Goal: Task Accomplishment & Management: Use online tool/utility

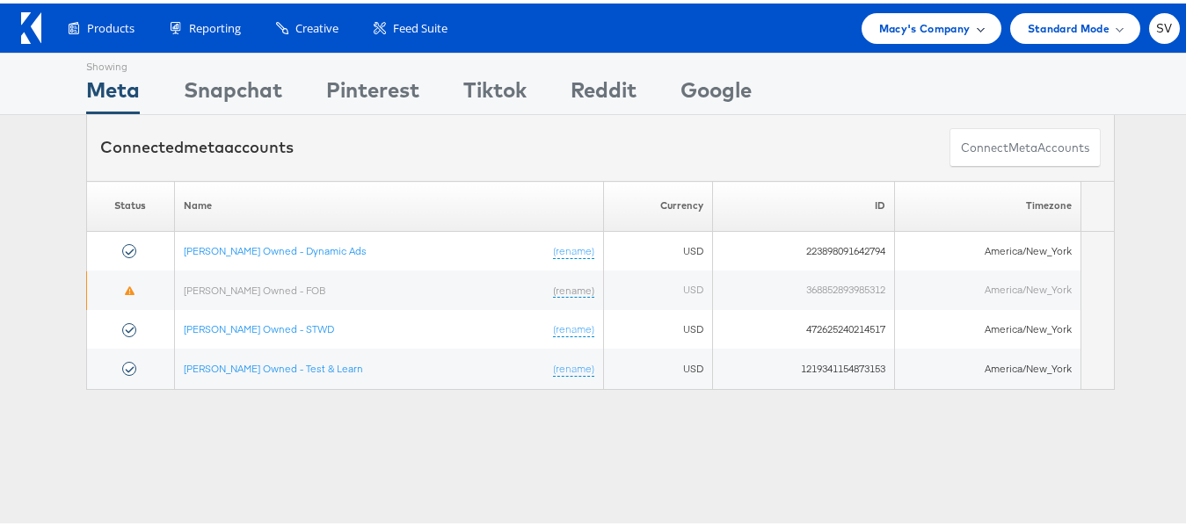
click at [957, 30] on div "Macy's Company" at bounding box center [931, 25] width 105 height 18
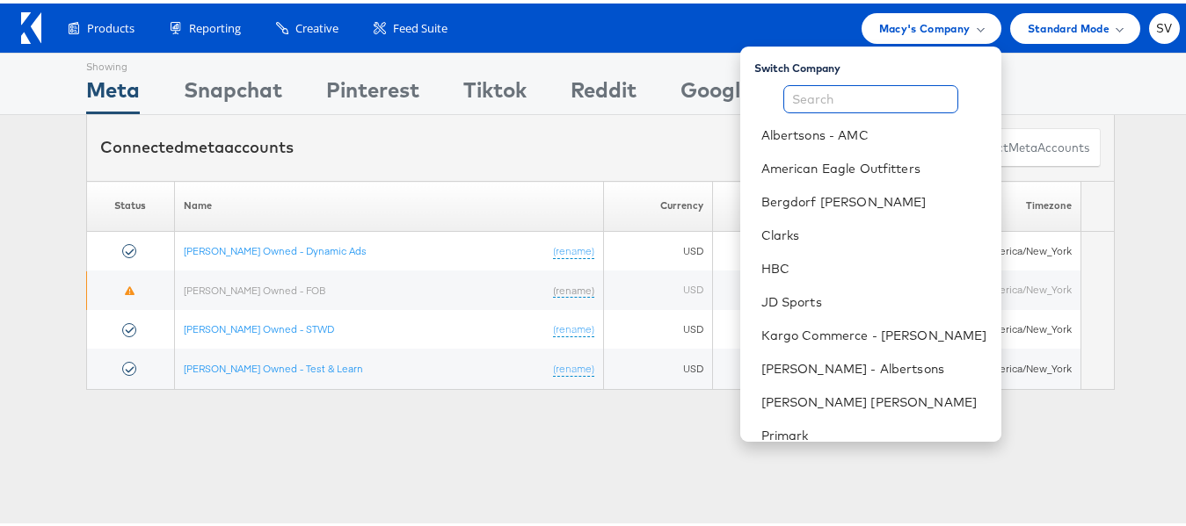
click at [844, 103] on input "text" at bounding box center [870, 96] width 175 height 28
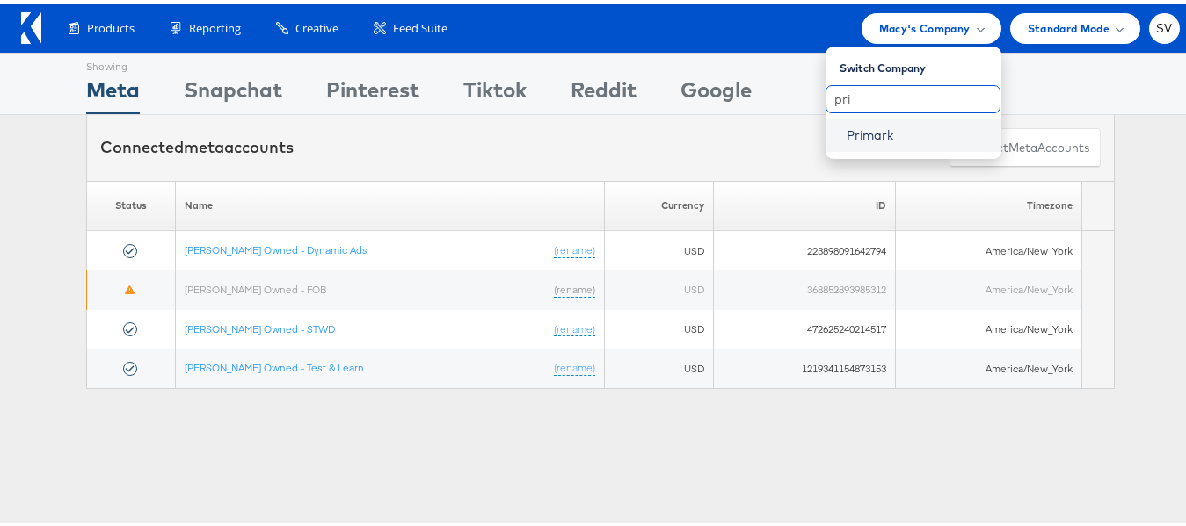
type input "pri"
click at [846, 125] on link "Primark" at bounding box center [916, 132] width 141 height 18
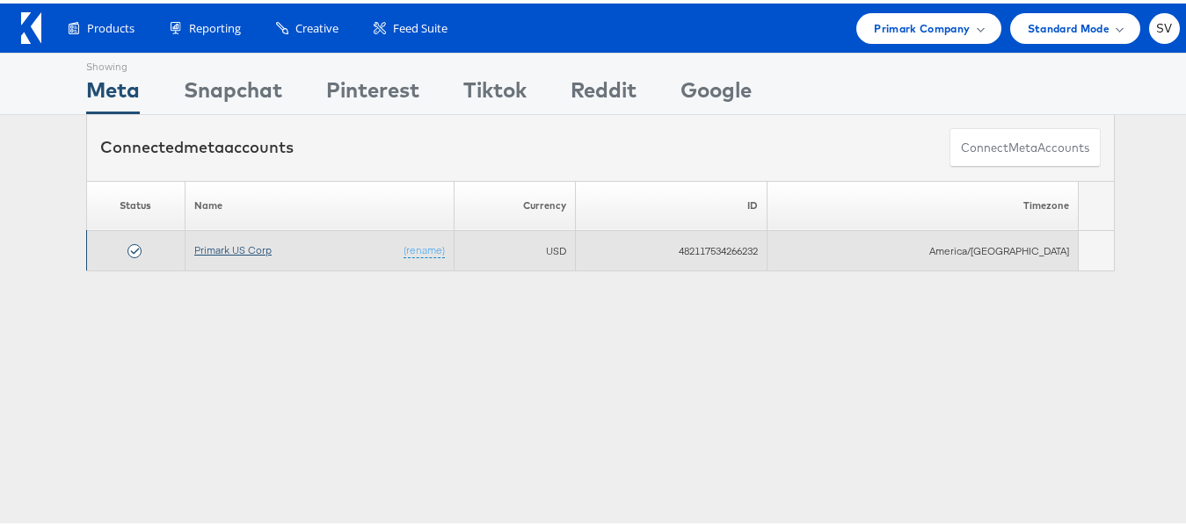
click at [222, 240] on link "Primark US Corp" at bounding box center [232, 246] width 77 height 13
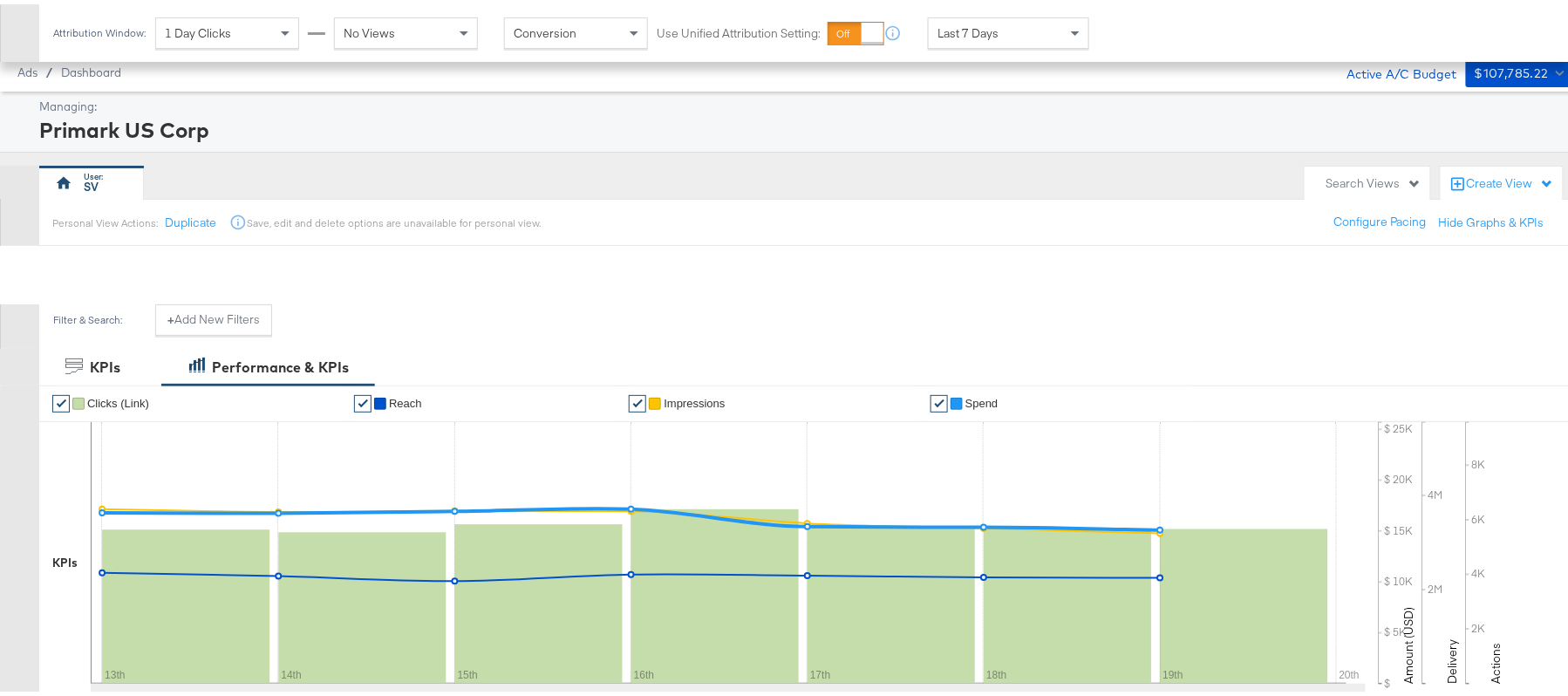
scroll to position [298, 0]
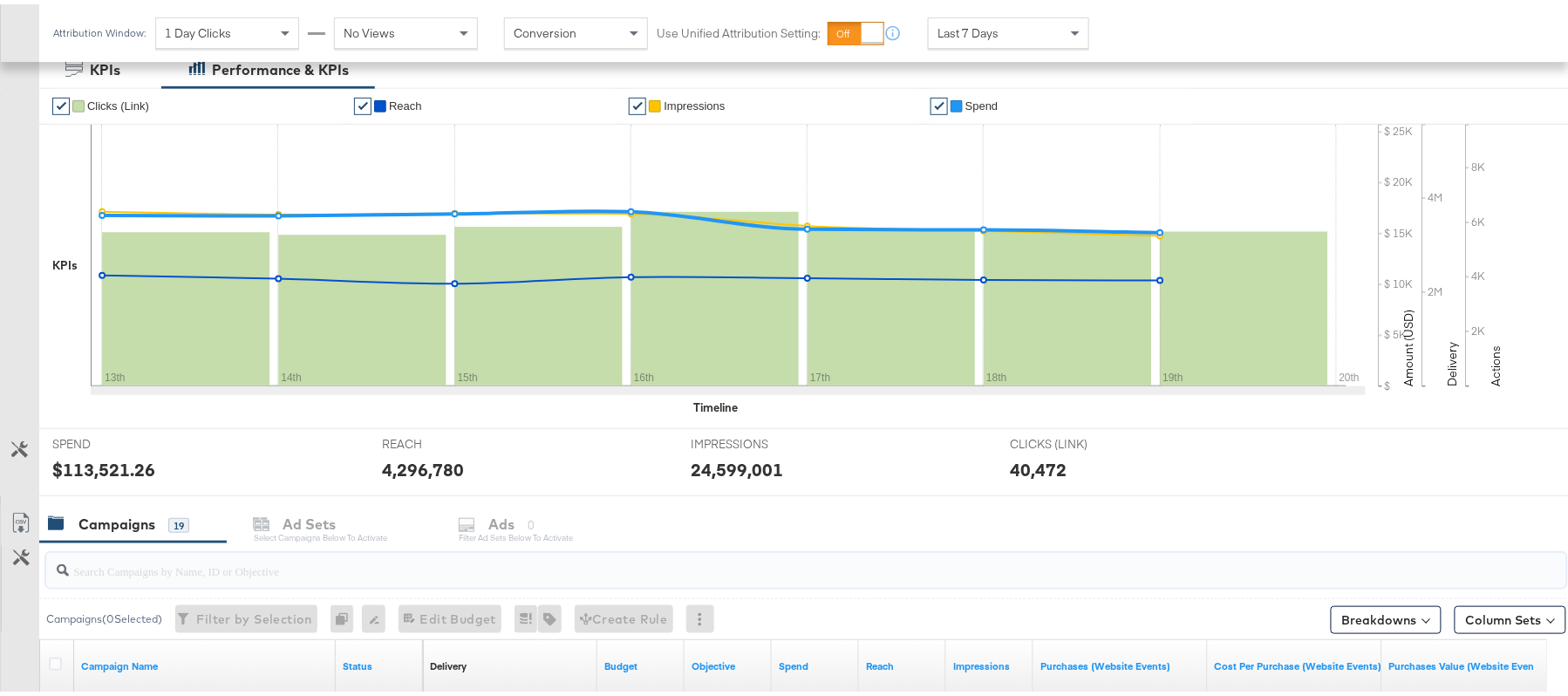
click at [148, 572] on input "search" at bounding box center [747, 560] width 1359 height 34
paste input "120228088321630495"
type input "120228088321630495"
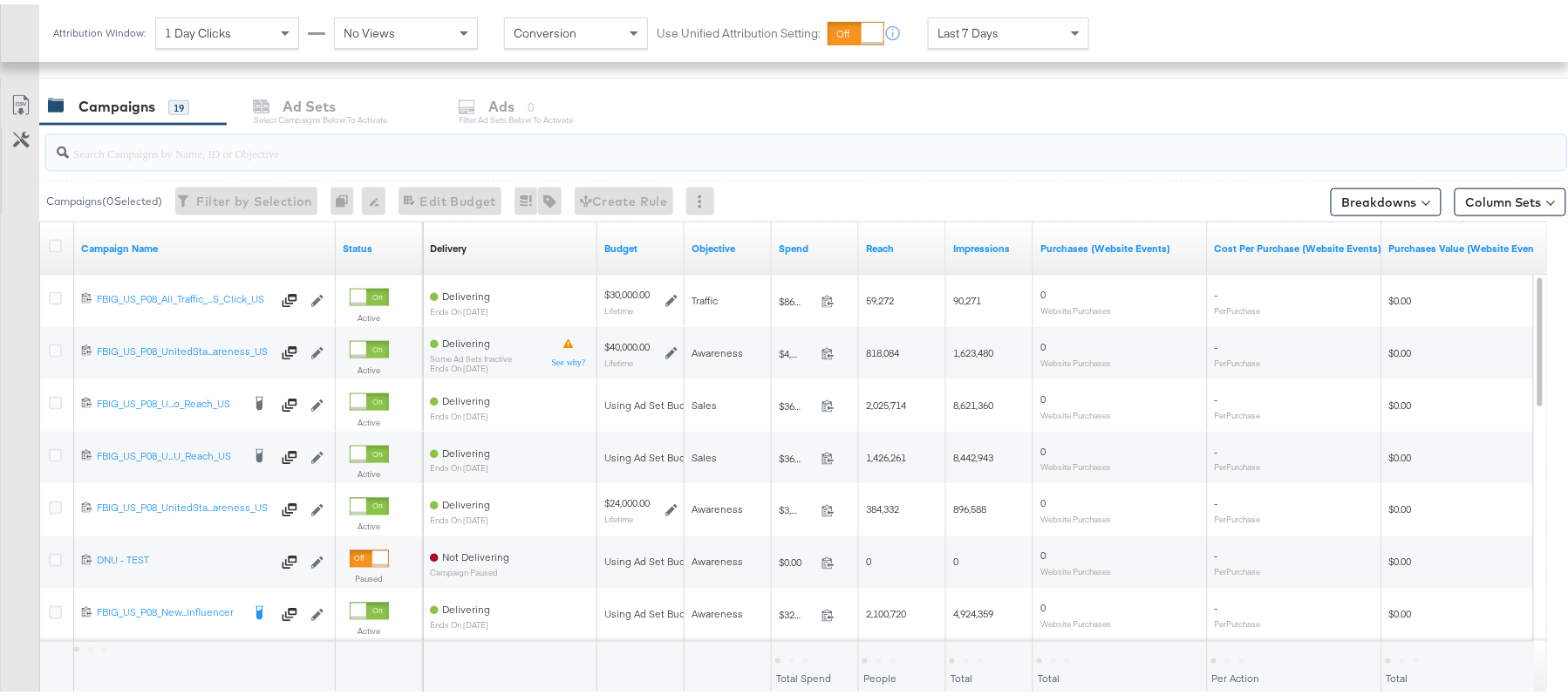
scroll to position [719, 0]
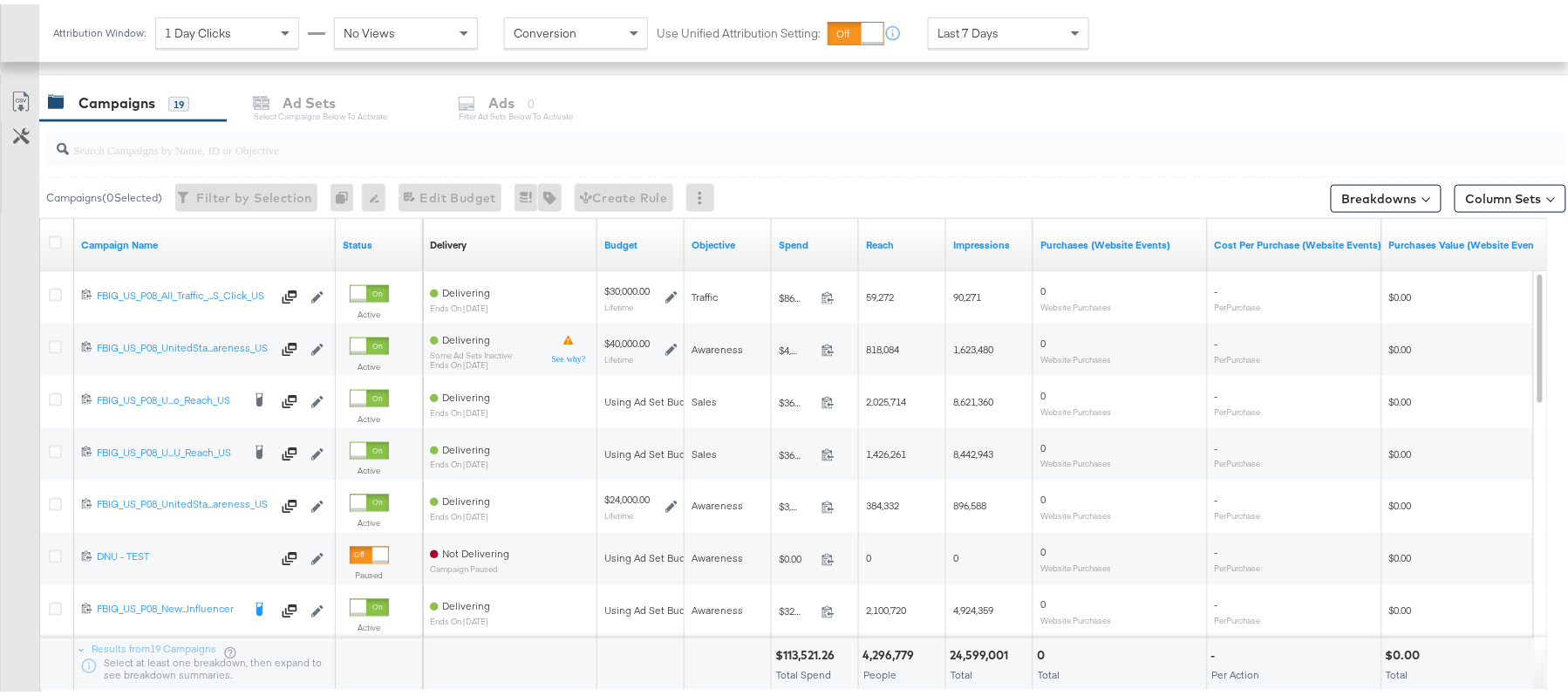
click at [62, 239] on div at bounding box center [58, 241] width 18 height 18
click at [54, 241] on icon at bounding box center [55, 238] width 13 height 13
click at [0, 0] on input "checkbox" at bounding box center [0, 0] width 0 height 0
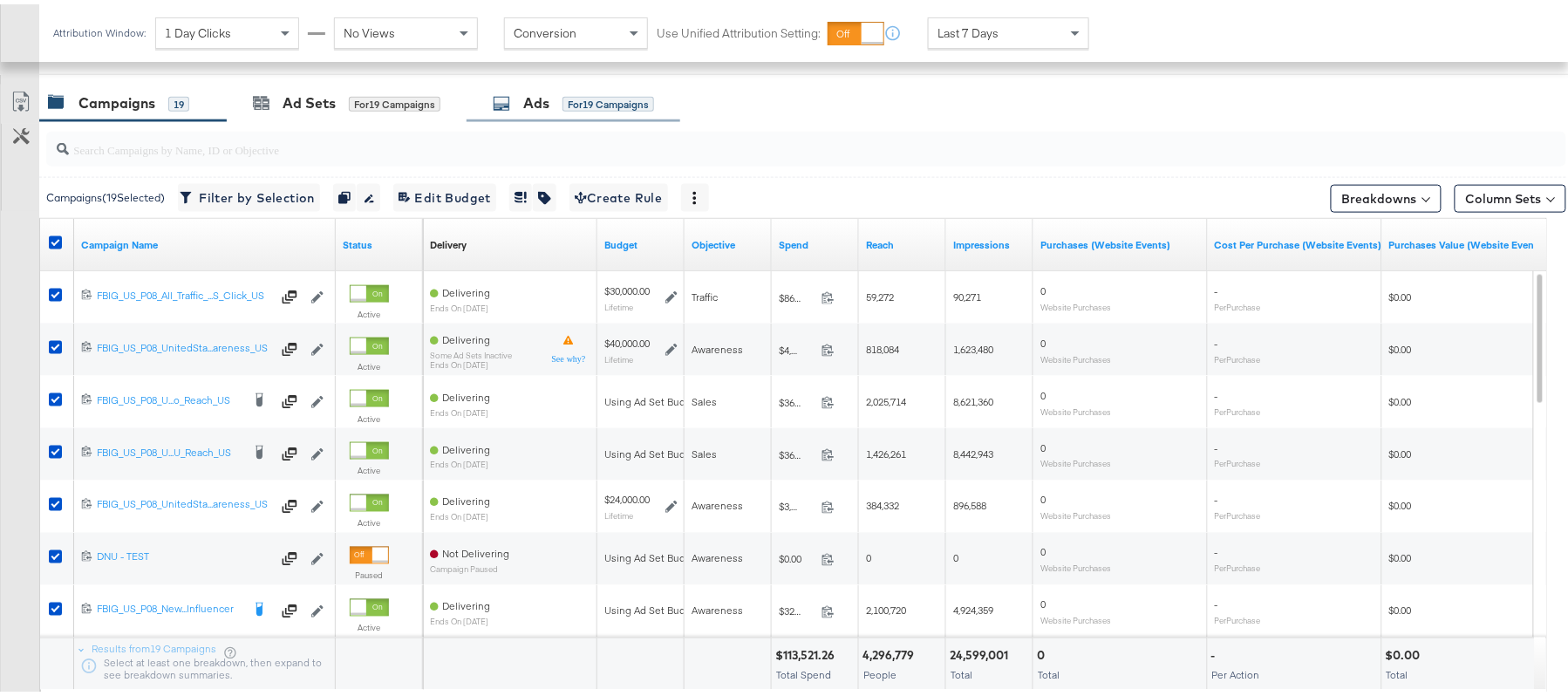
click at [557, 92] on div "Ads for 19 Campaigns" at bounding box center [574, 99] width 162 height 20
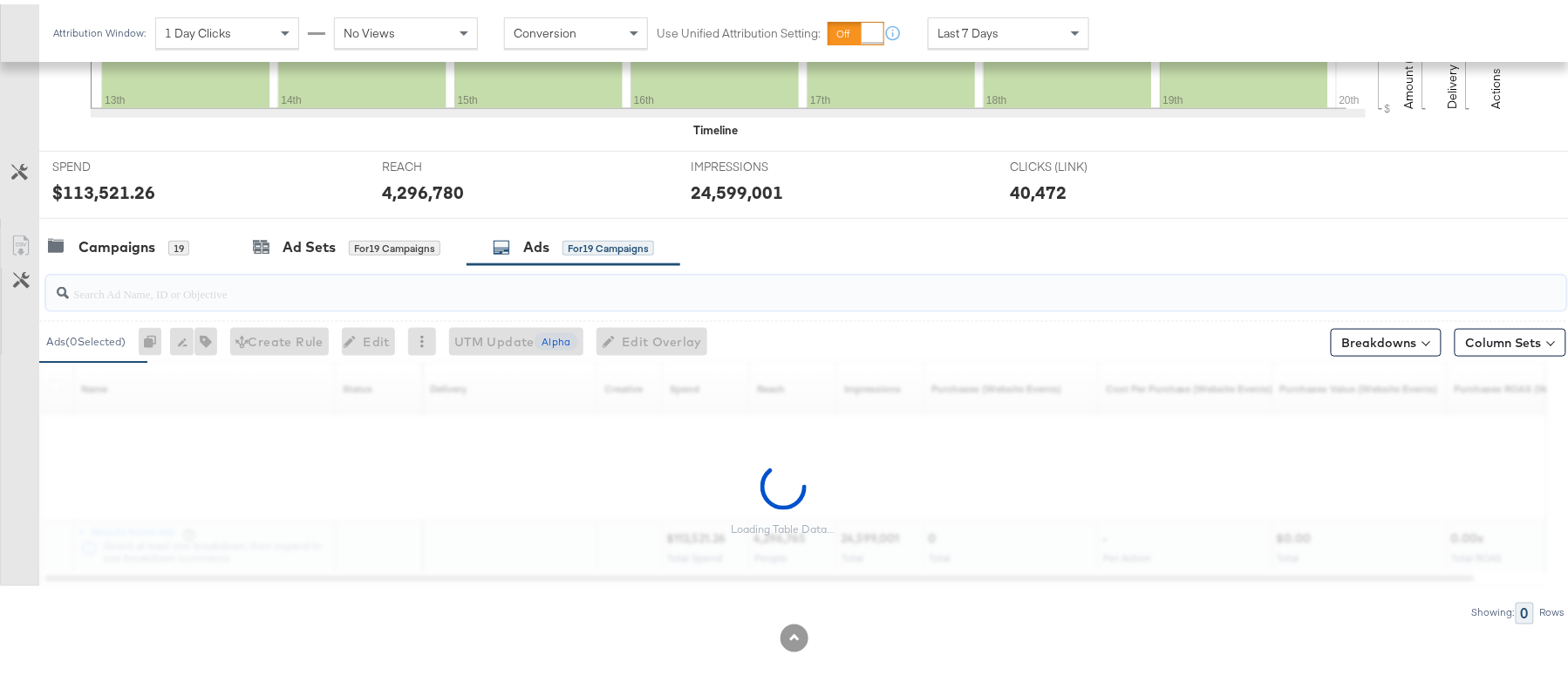
click at [333, 287] on input "search" at bounding box center [747, 282] width 1359 height 34
paste input "120228088321630495"
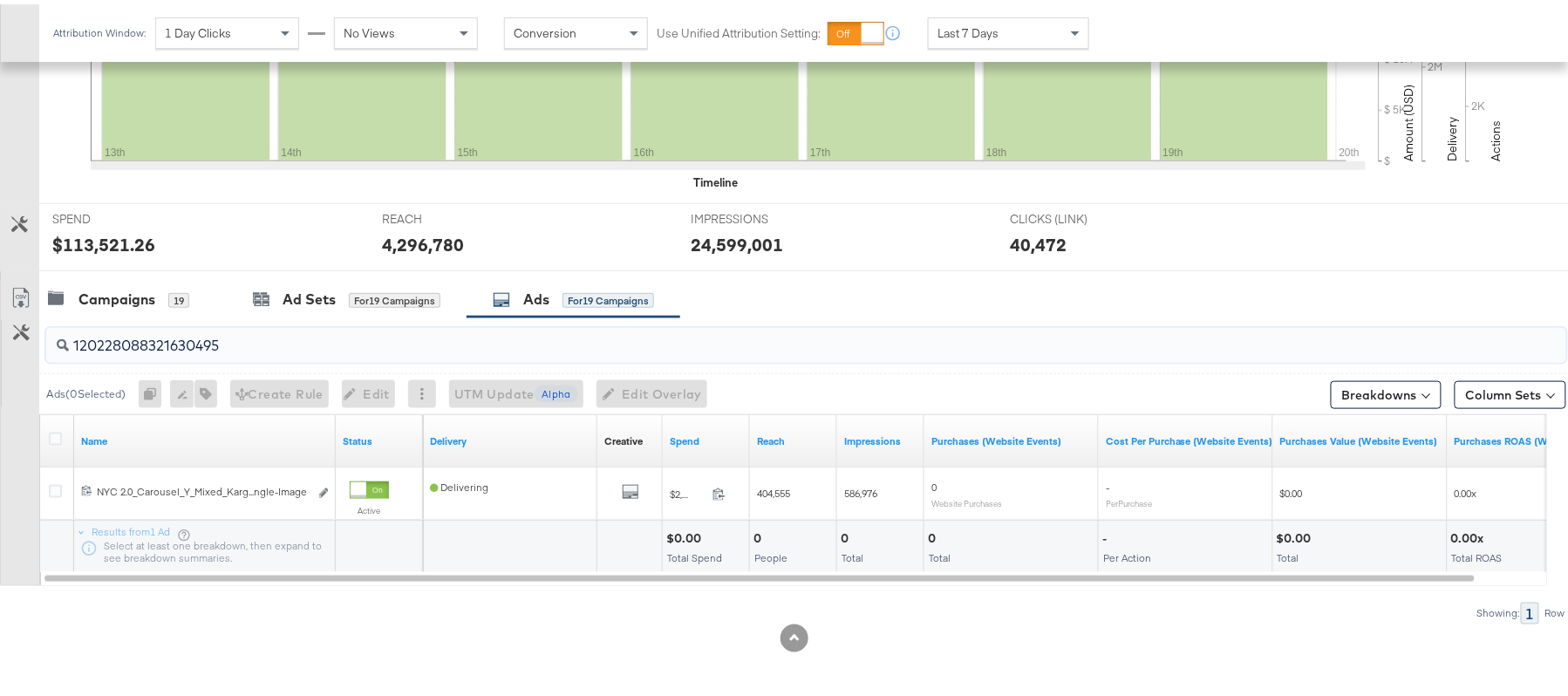
scroll to position [525, 0]
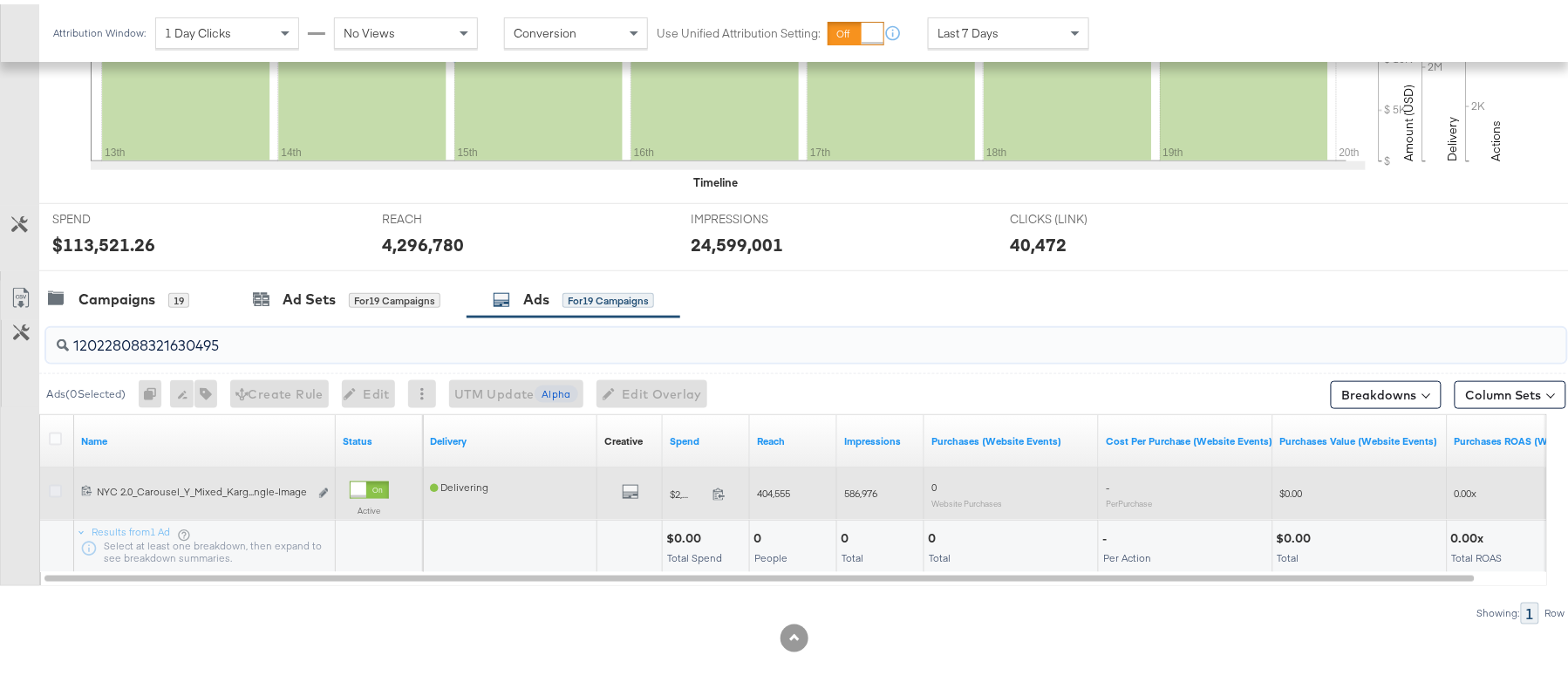
type input "120228088321630495"
click at [57, 489] on icon at bounding box center [55, 487] width 13 height 13
click at [0, 0] on input "checkbox" at bounding box center [0, 0] width 0 height 0
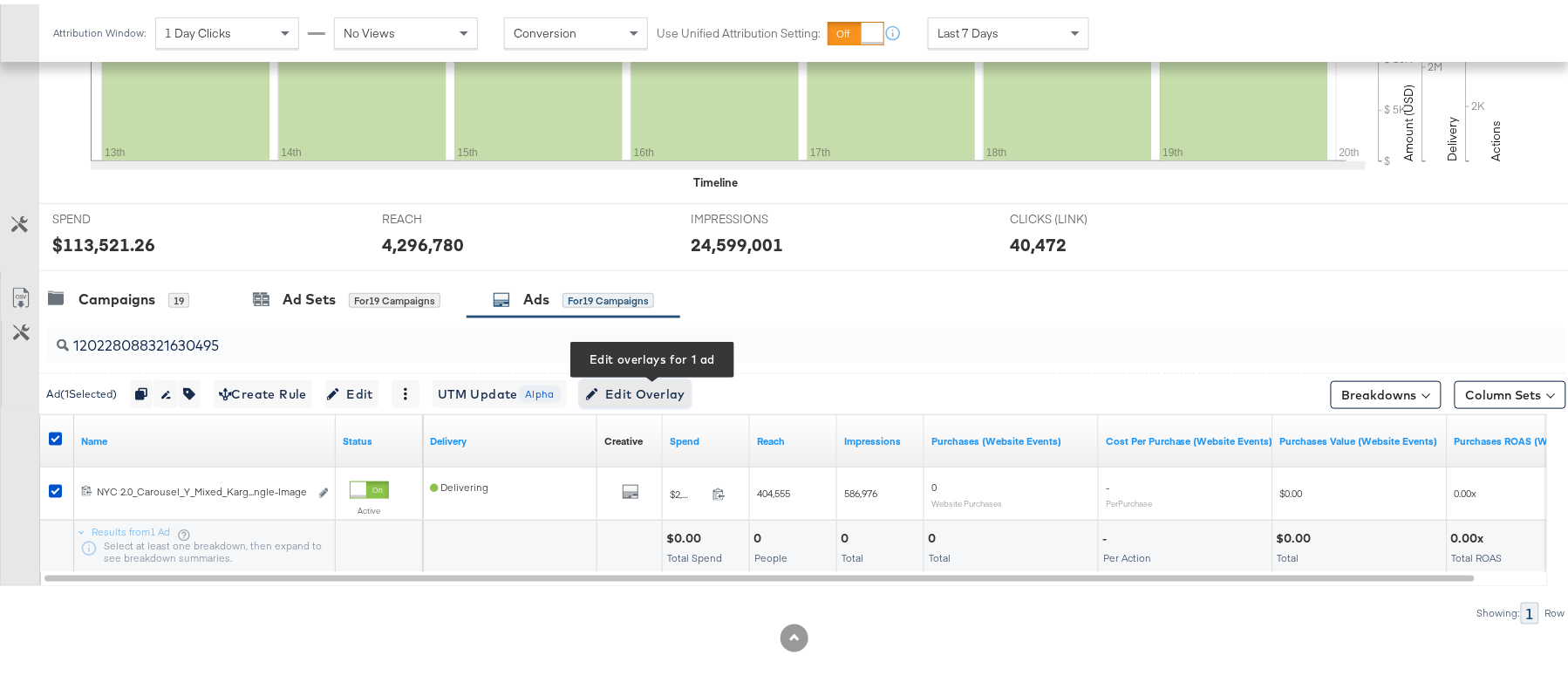
click at [642, 385] on span "Edit Overlay Edit overlays for 1 ad" at bounding box center [635, 390] width 100 height 22
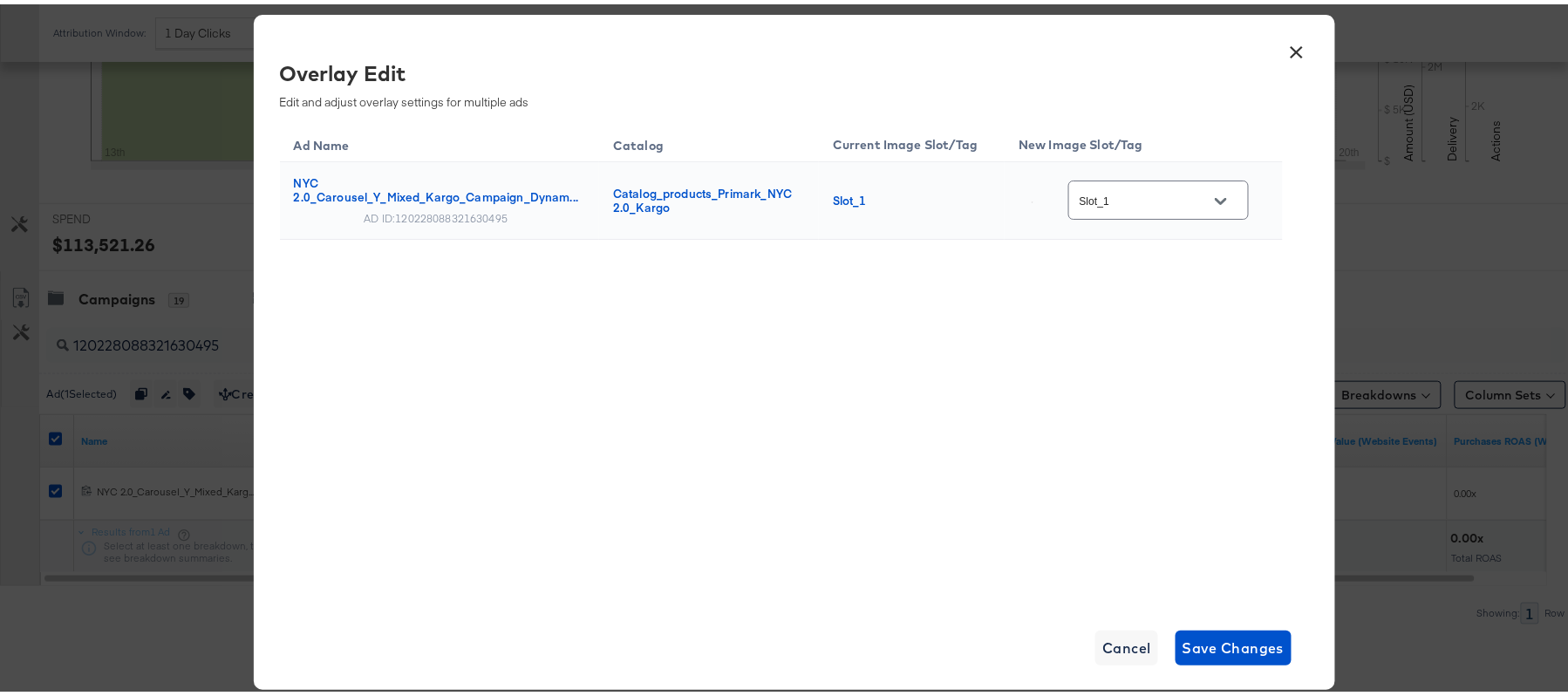
click at [1284, 47] on button "×" at bounding box center [1298, 44] width 32 height 32
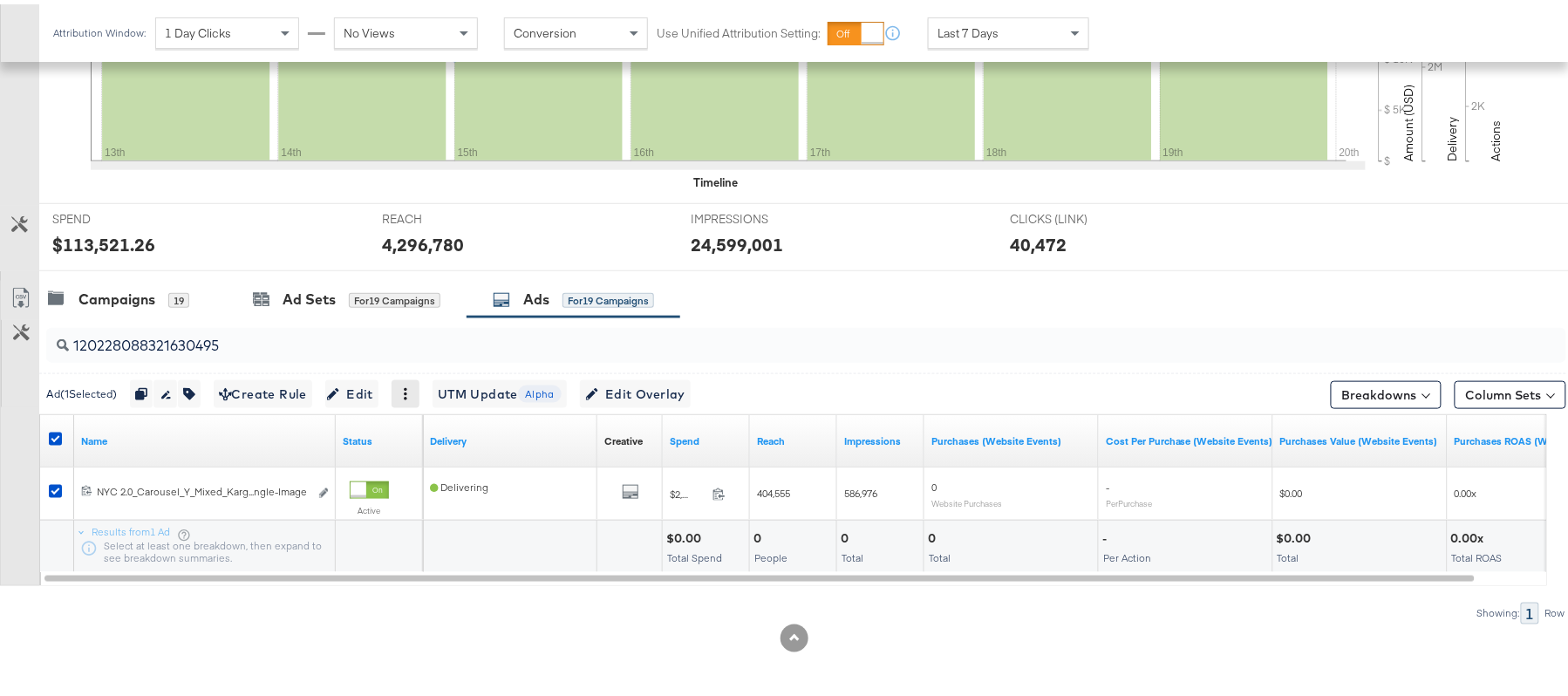
click at [412, 388] on icon at bounding box center [405, 390] width 12 height 12
click at [370, 388] on span "Edit" at bounding box center [351, 390] width 43 height 22
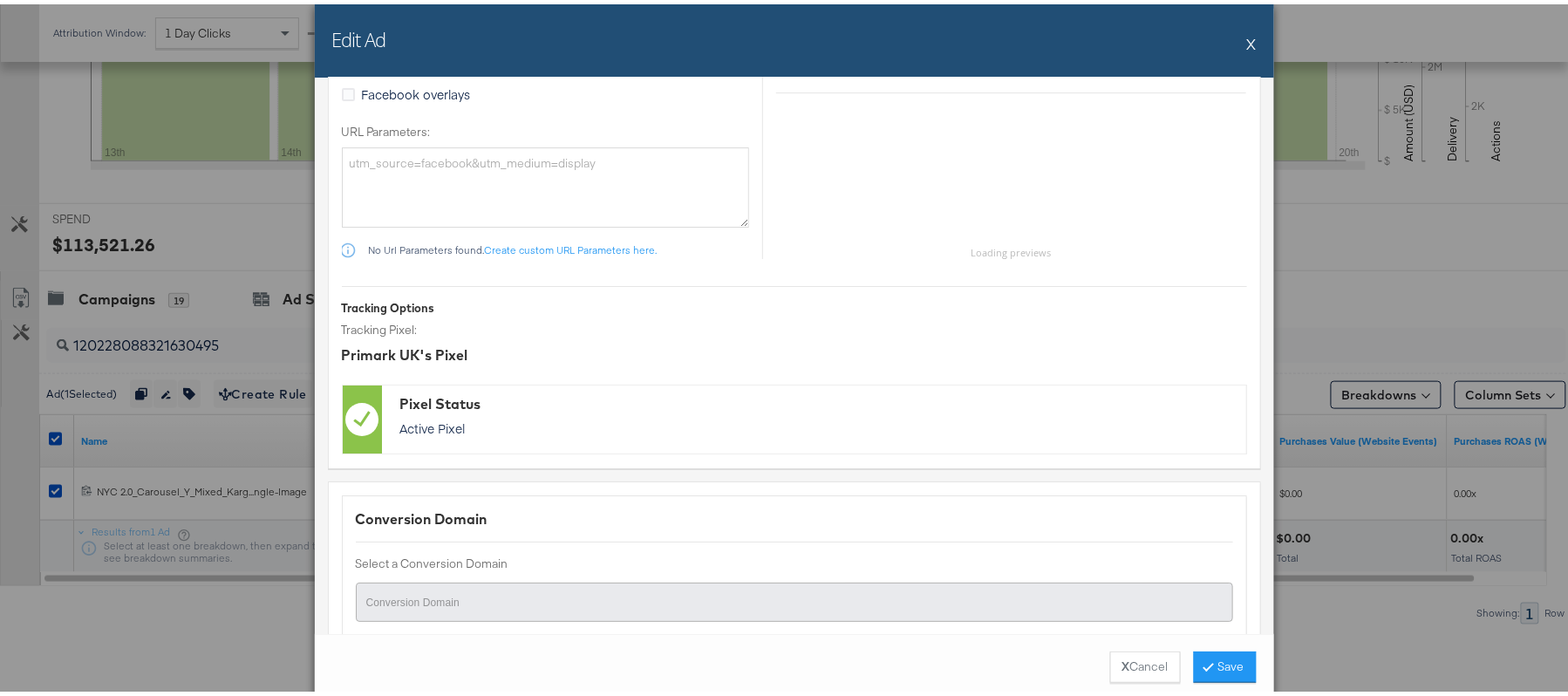
scroll to position [2224, 0]
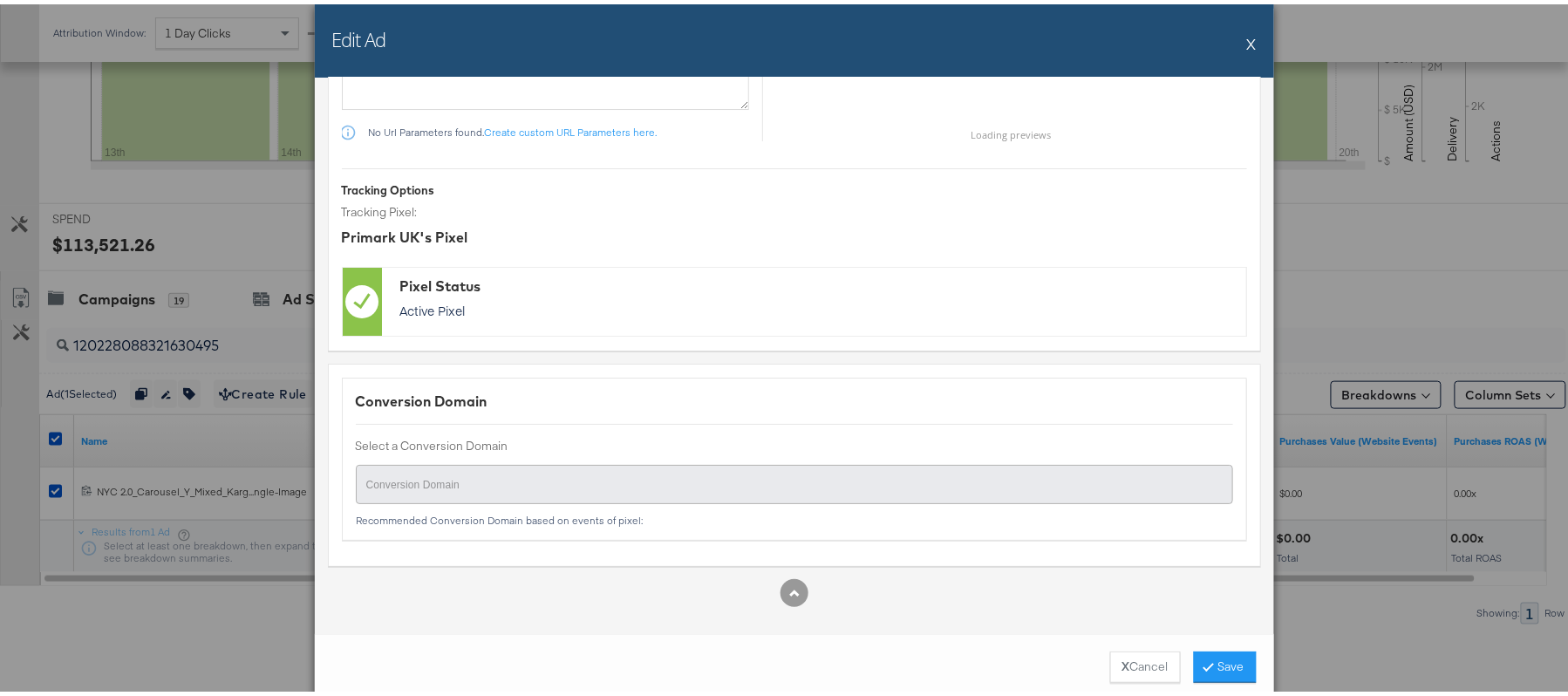
click at [1247, 37] on button "X" at bounding box center [1252, 39] width 10 height 35
